Goal: Transaction & Acquisition: Purchase product/service

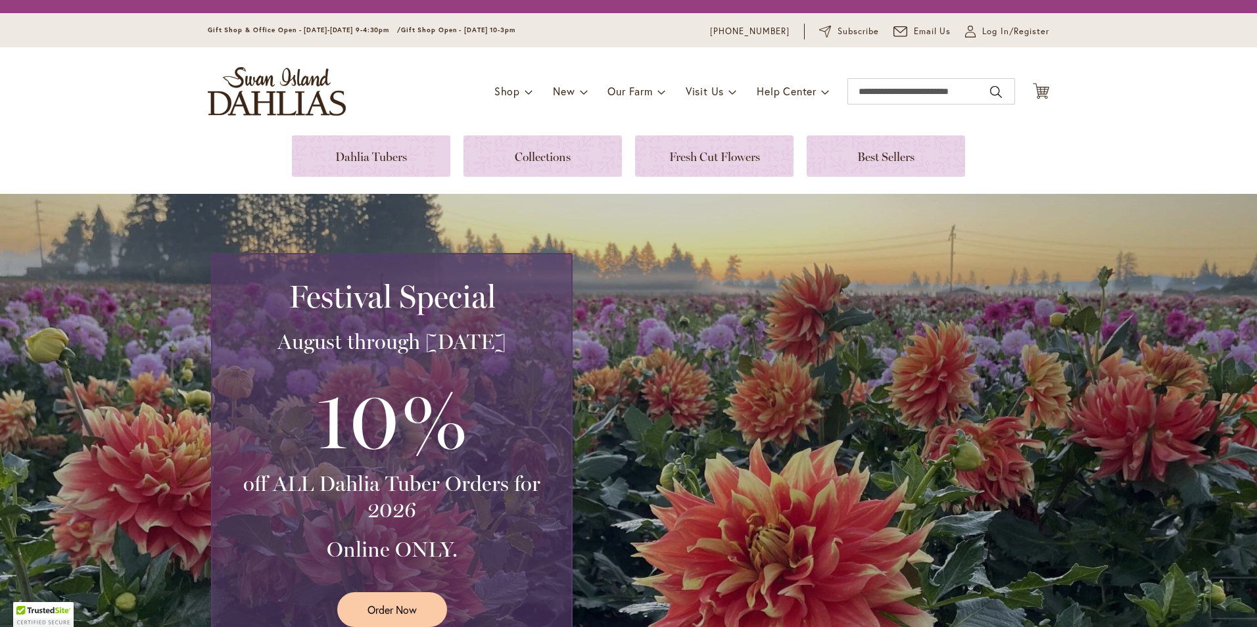
scroll to position [1775, 0]
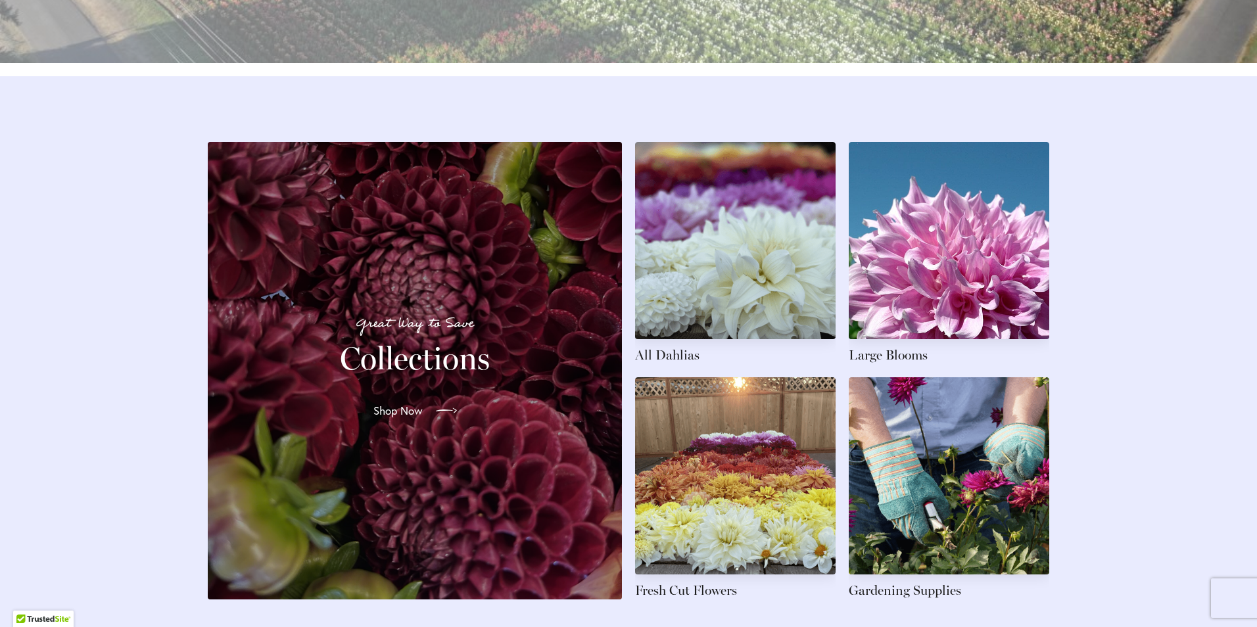
click at [400, 419] on span "Shop Now" at bounding box center [397, 411] width 49 height 16
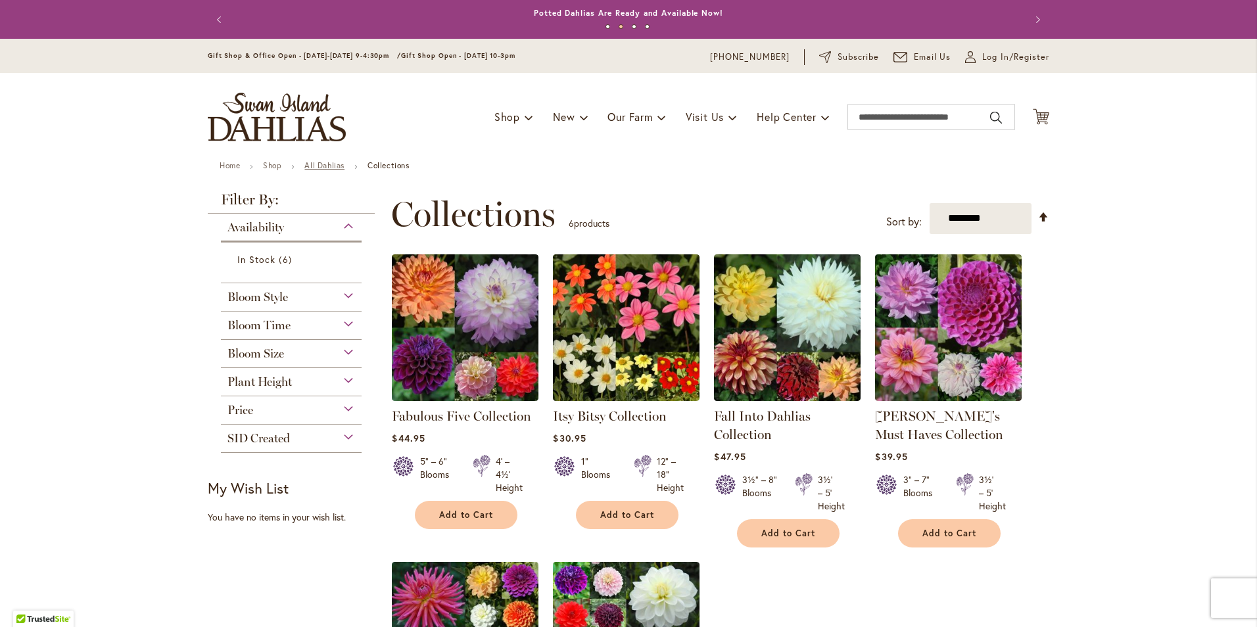
click at [325, 166] on link "All Dahlias" at bounding box center [324, 165] width 40 height 10
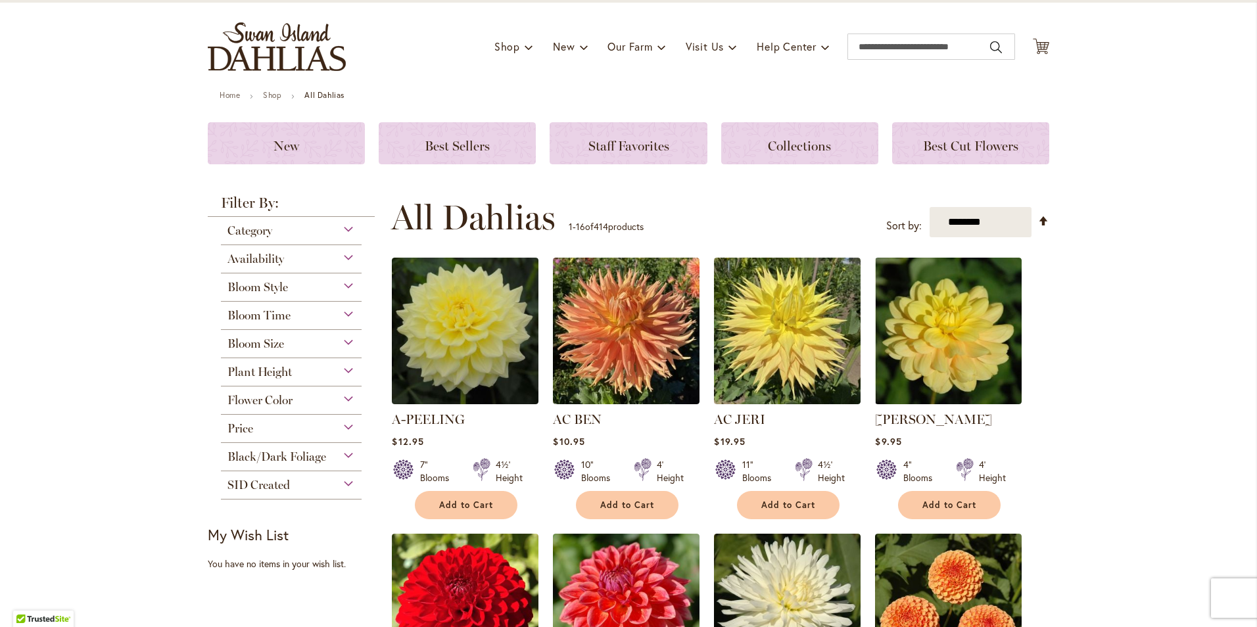
scroll to position [66, 0]
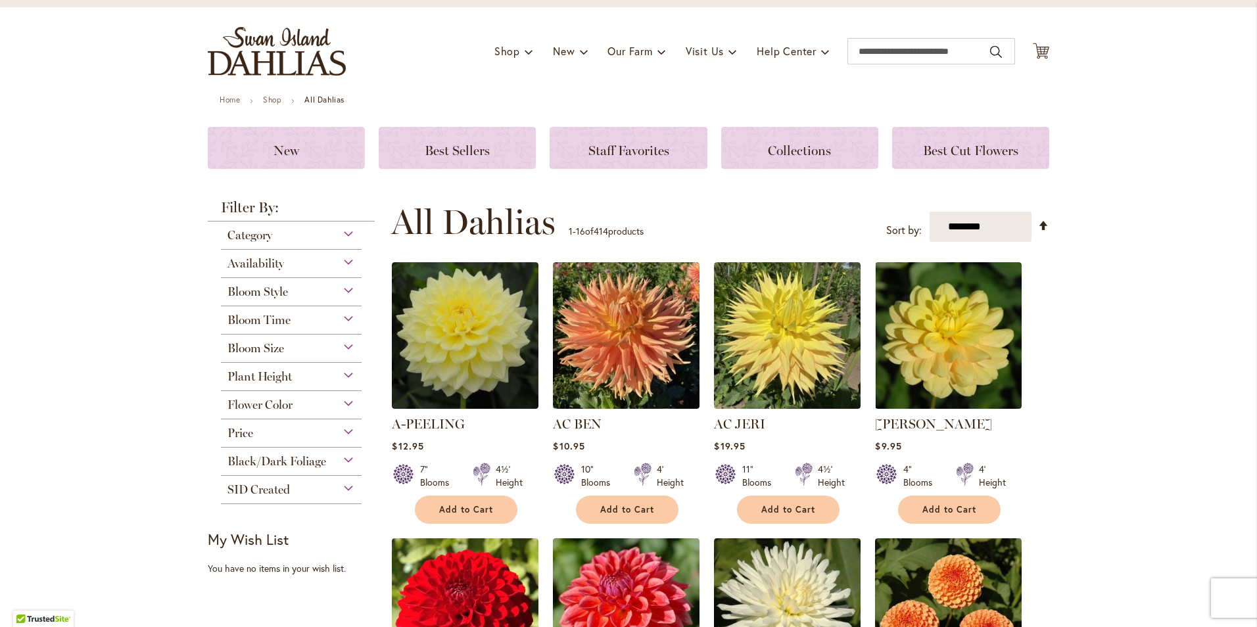
click at [340, 234] on div "Category" at bounding box center [291, 232] width 141 height 21
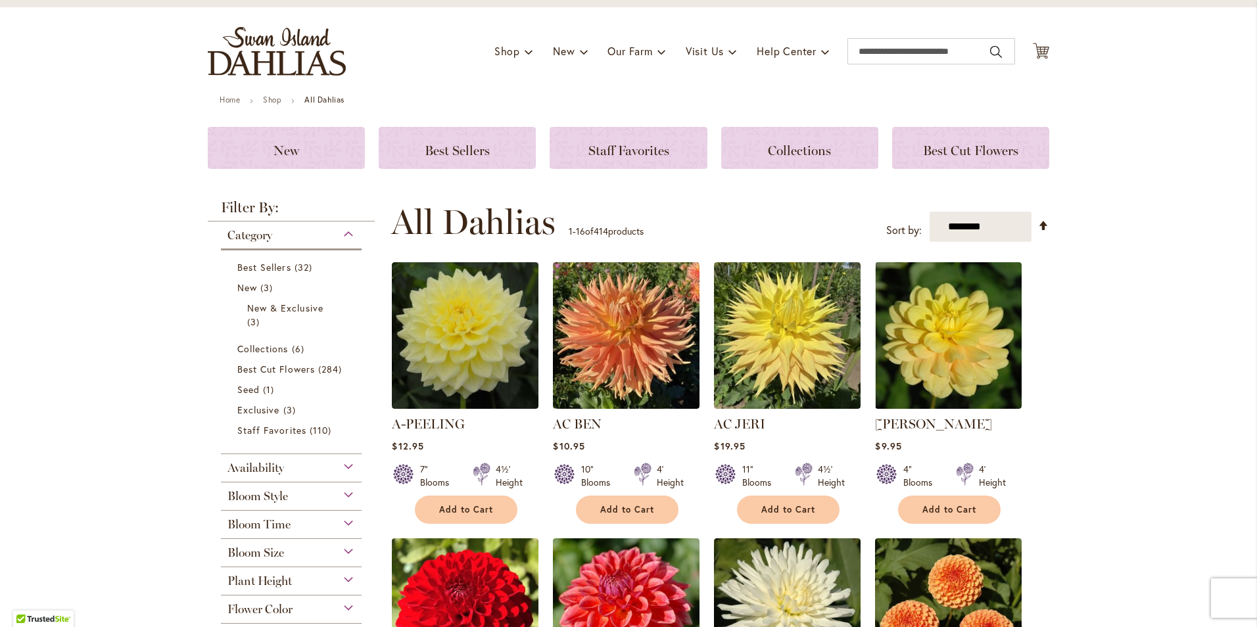
click at [340, 553] on div "Bloom Size" at bounding box center [291, 549] width 141 height 21
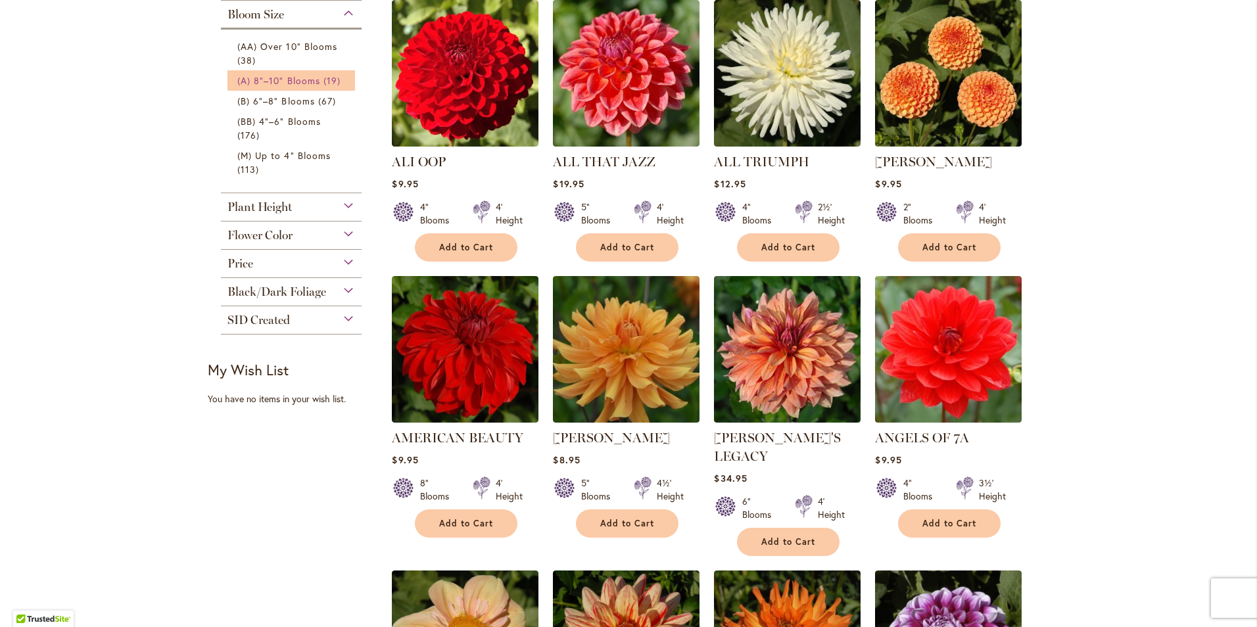
click at [289, 78] on span "(A) 8"–10" Blooms" at bounding box center [278, 80] width 83 height 12
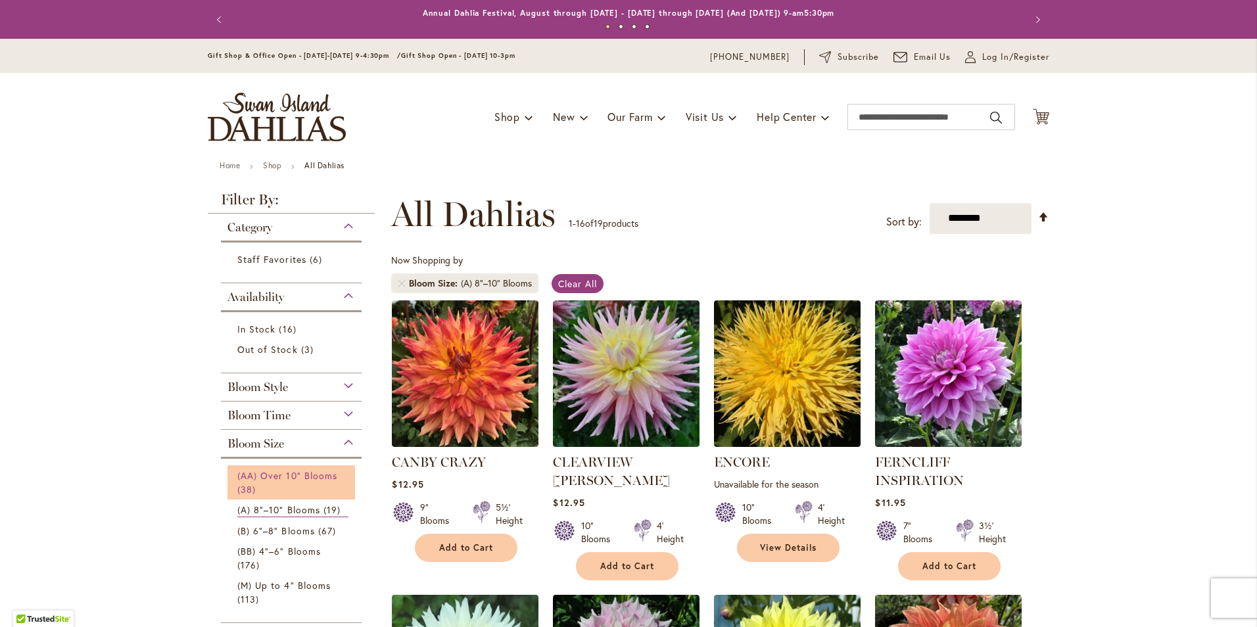
click at [325, 479] on span "(AA) Over 10" Blooms" at bounding box center [287, 475] width 100 height 12
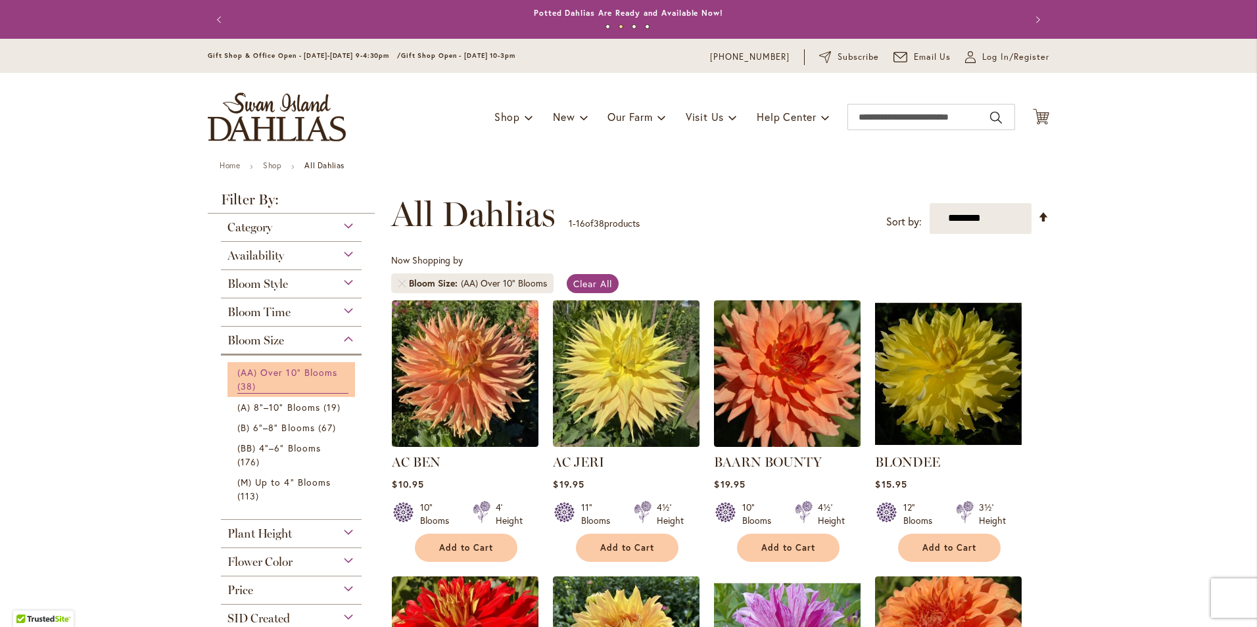
click at [333, 368] on link "(AA) Over 10" Blooms 38 items" at bounding box center [292, 380] width 111 height 28
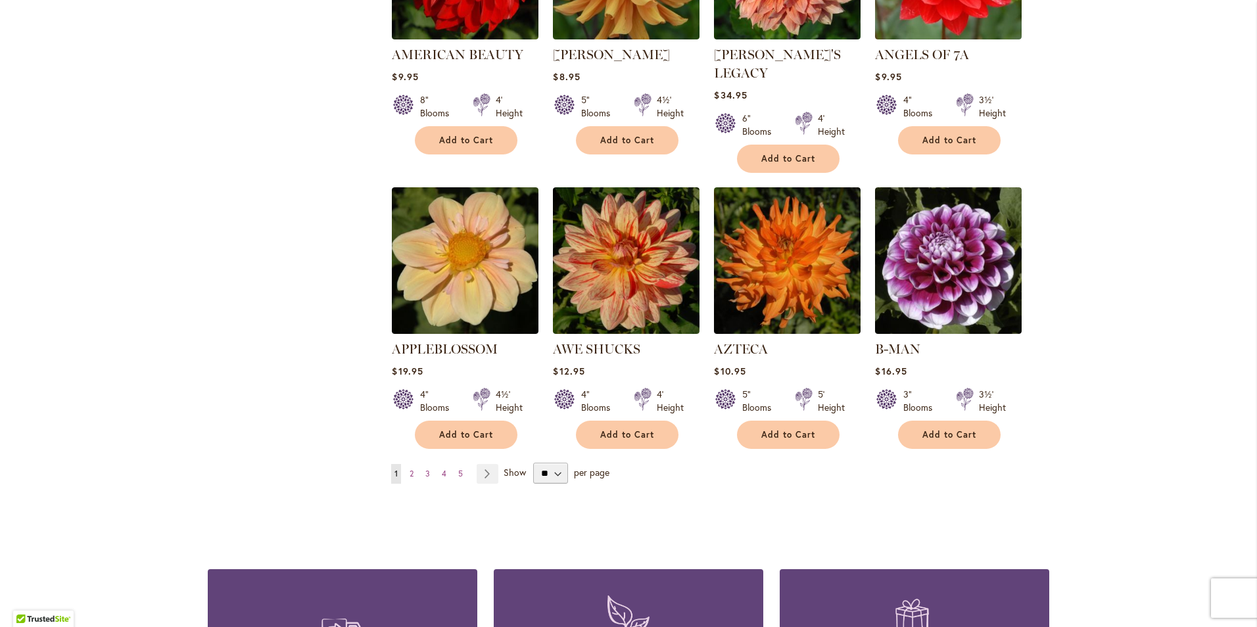
scroll to position [1052, 0]
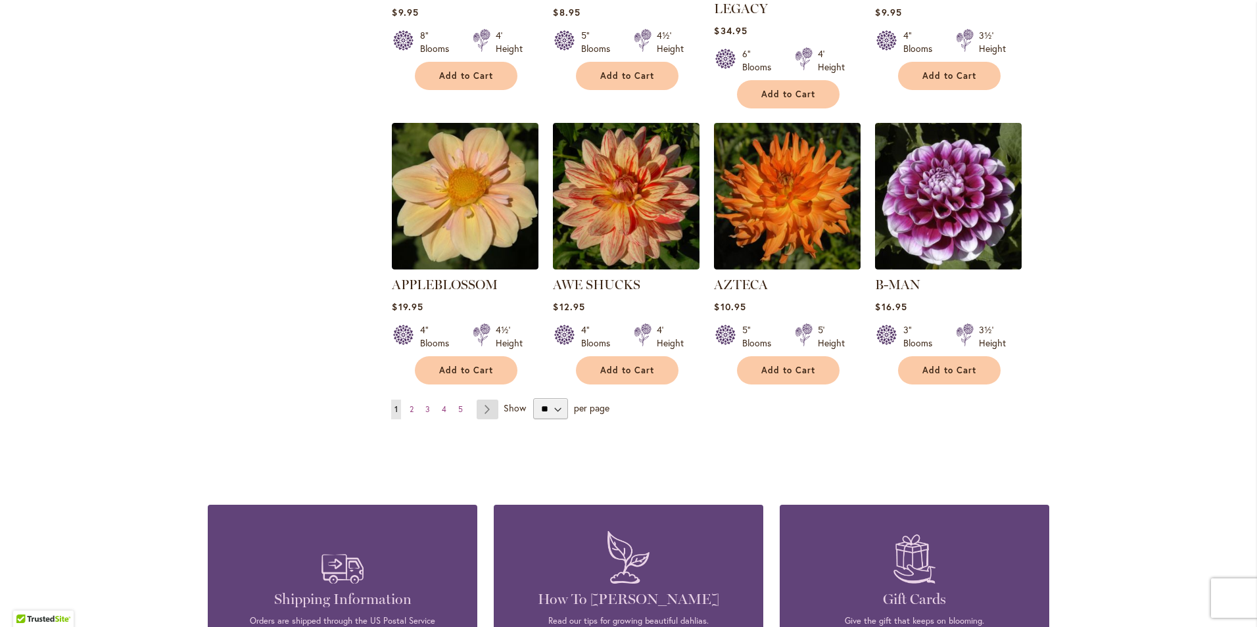
click at [487, 400] on link "Page Next" at bounding box center [488, 410] width 22 height 20
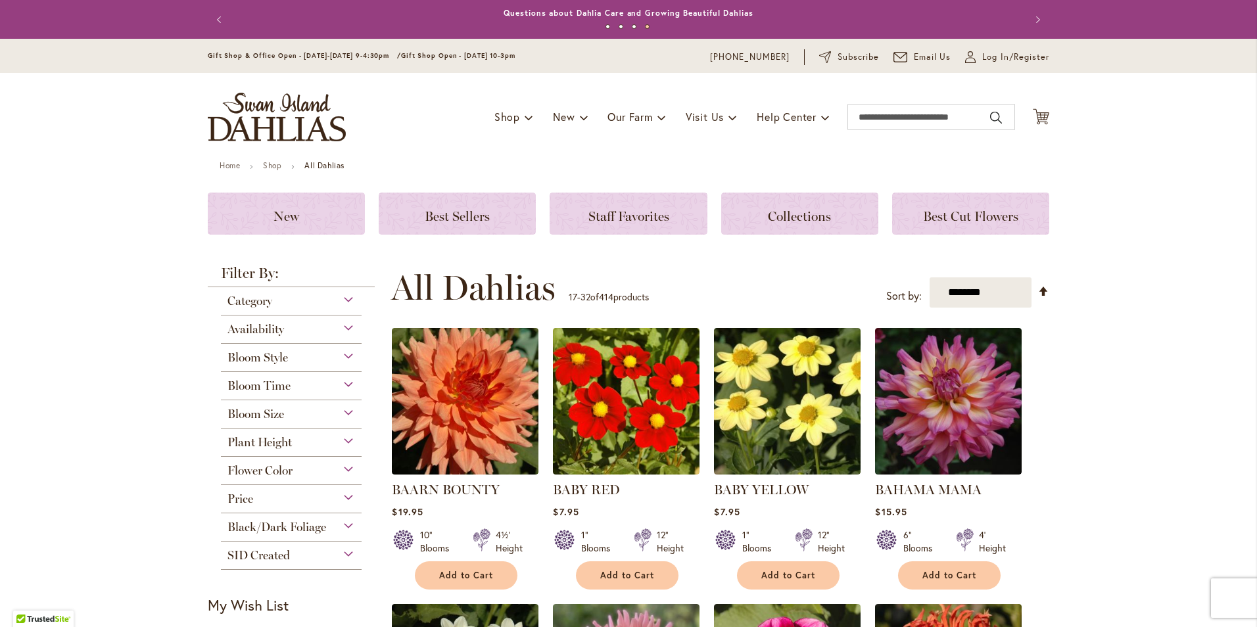
click at [335, 414] on div "Bloom Size" at bounding box center [291, 410] width 141 height 21
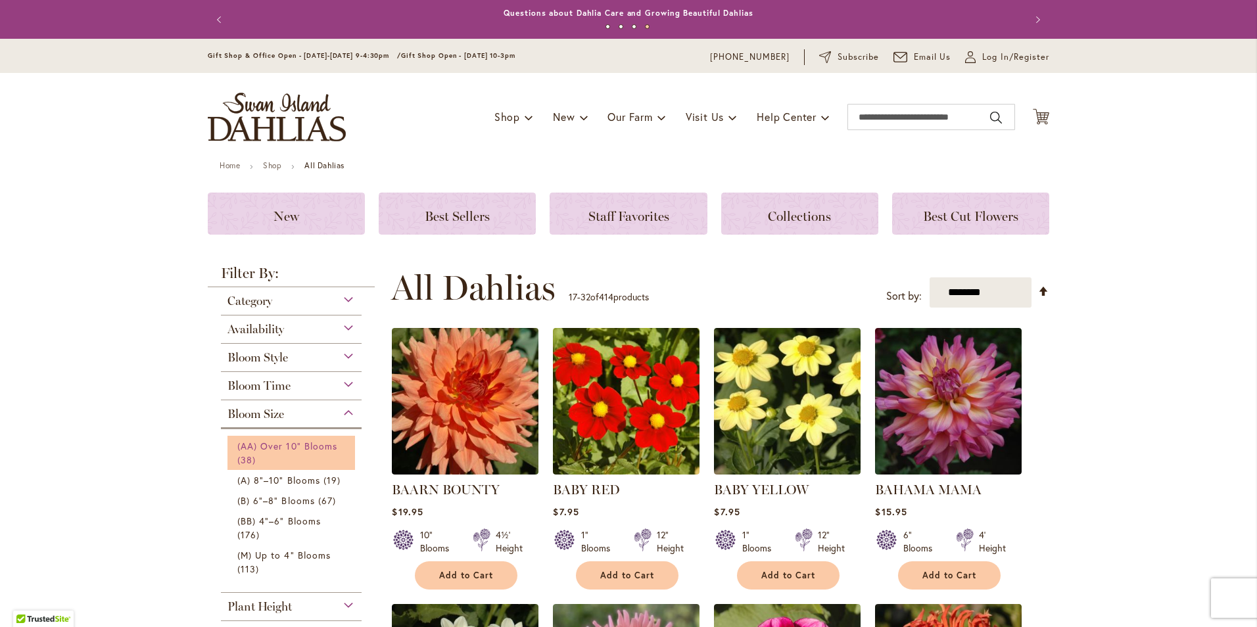
click at [318, 448] on span "(AA) Over 10" Blooms" at bounding box center [287, 446] width 100 height 12
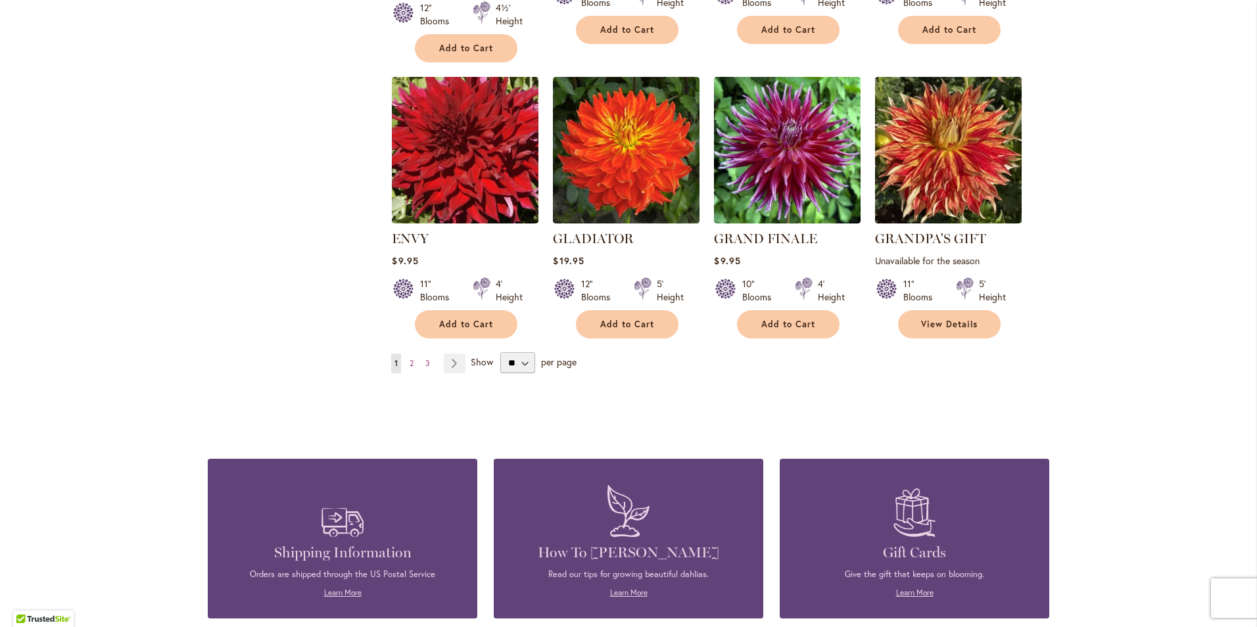
scroll to position [1118, 0]
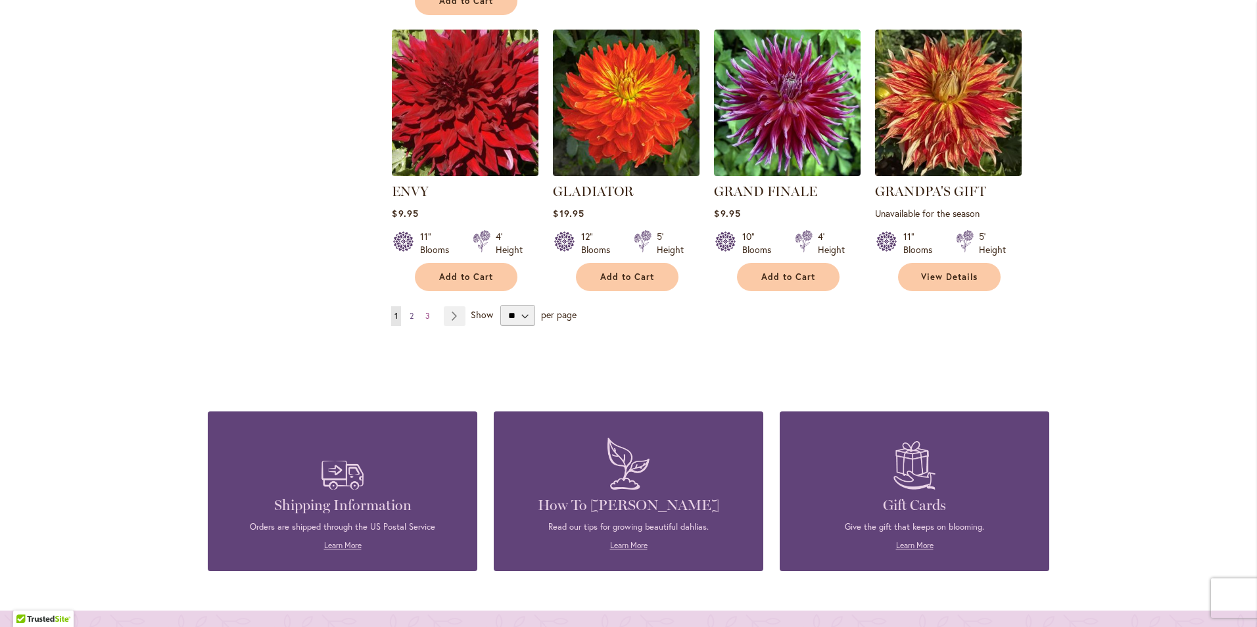
click at [410, 314] on link "Page 2" at bounding box center [411, 316] width 11 height 20
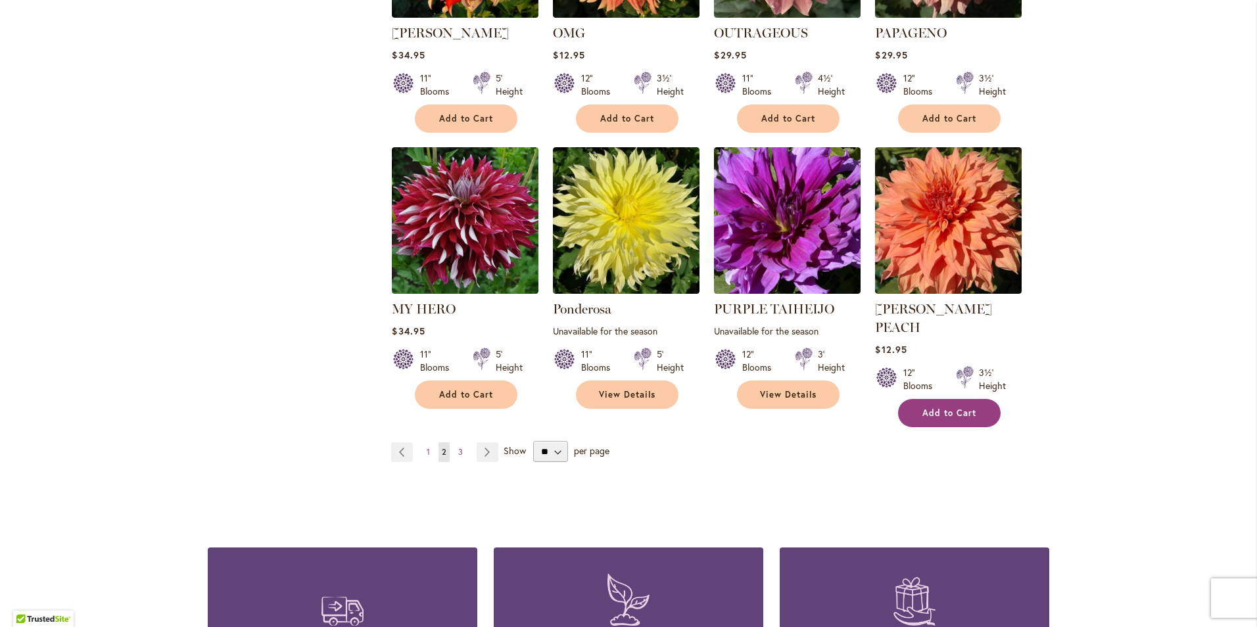
scroll to position [986, 0]
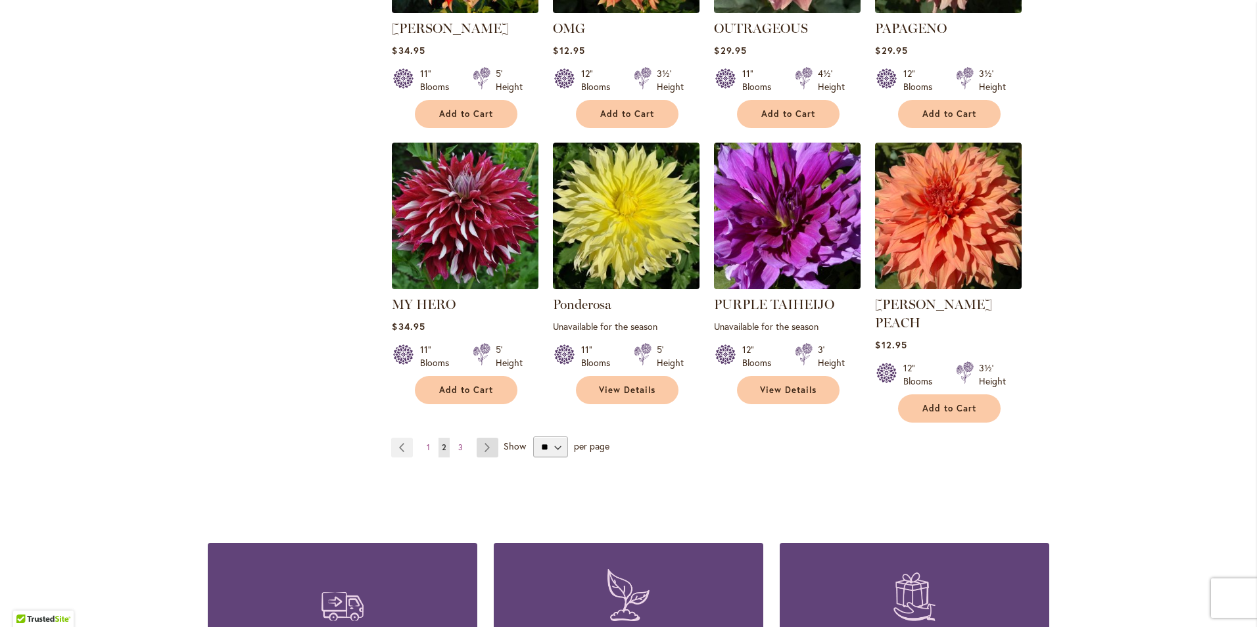
click at [479, 438] on link "Page Next" at bounding box center [488, 448] width 22 height 20
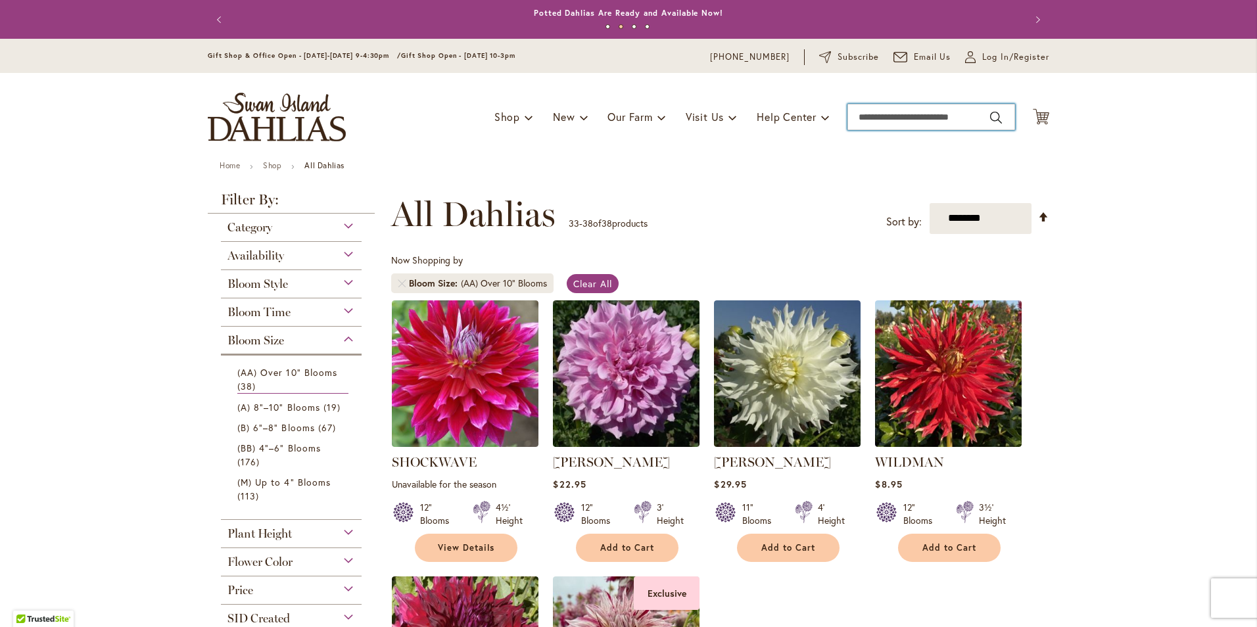
click at [861, 119] on input "Search" at bounding box center [931, 117] width 168 height 26
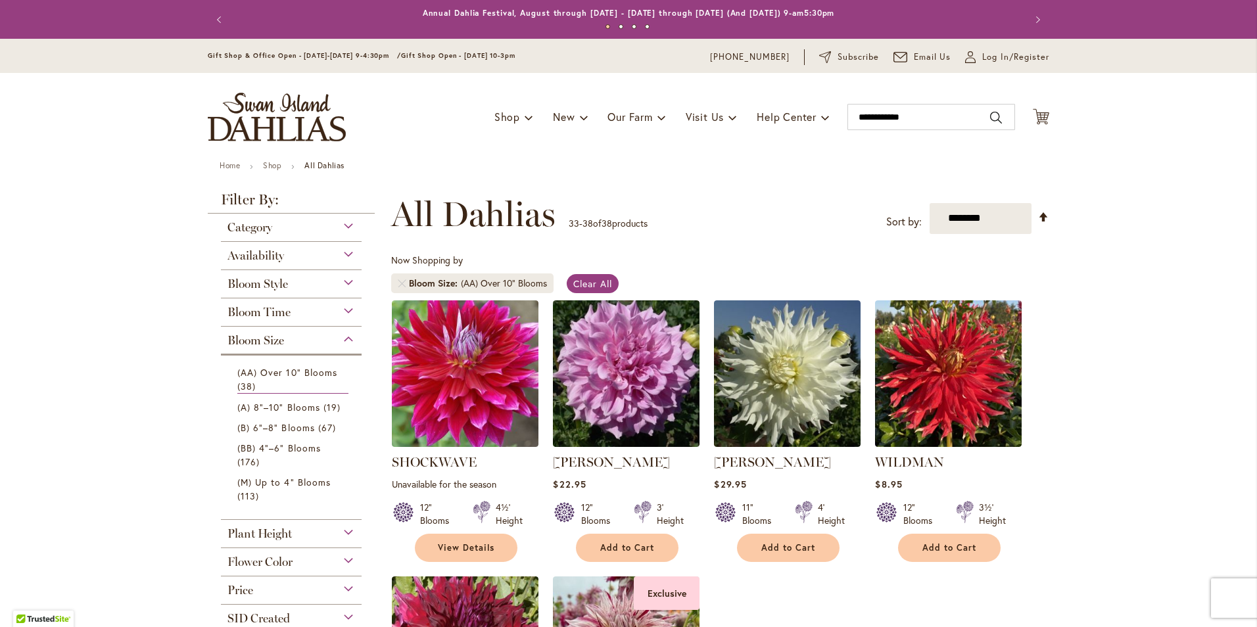
click at [992, 120] on button "Search" at bounding box center [996, 117] width 12 height 21
type input "**********"
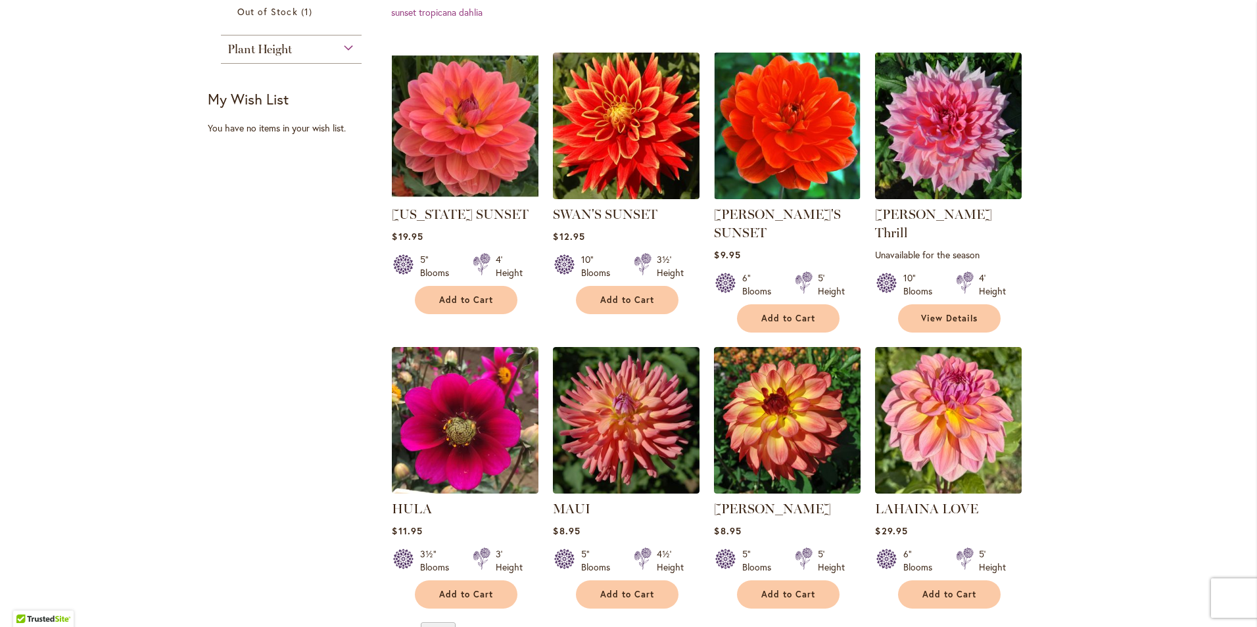
scroll to position [197, 0]
